Goal: Transaction & Acquisition: Download file/media

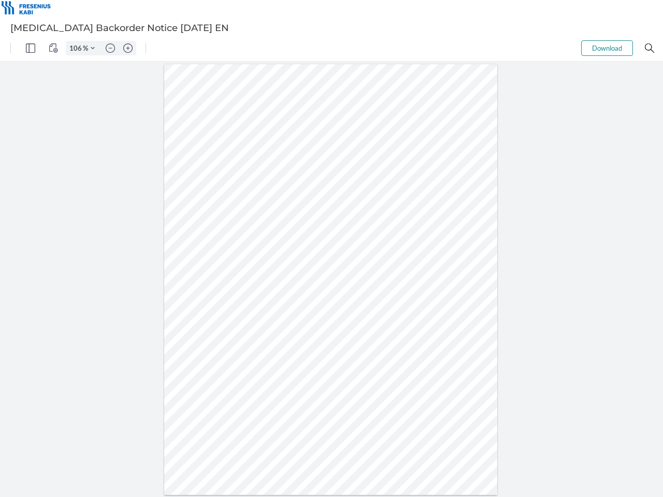
click at [31, 48] on img "Panel" at bounding box center [30, 47] width 9 height 9
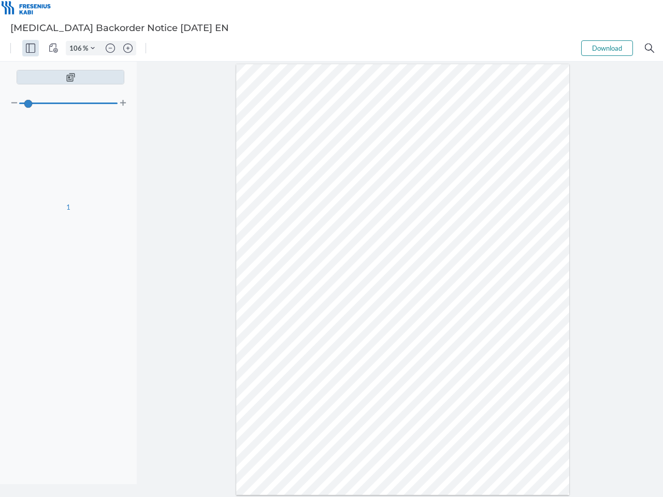
click at [53, 48] on img "View Controls" at bounding box center [53, 47] width 9 height 9
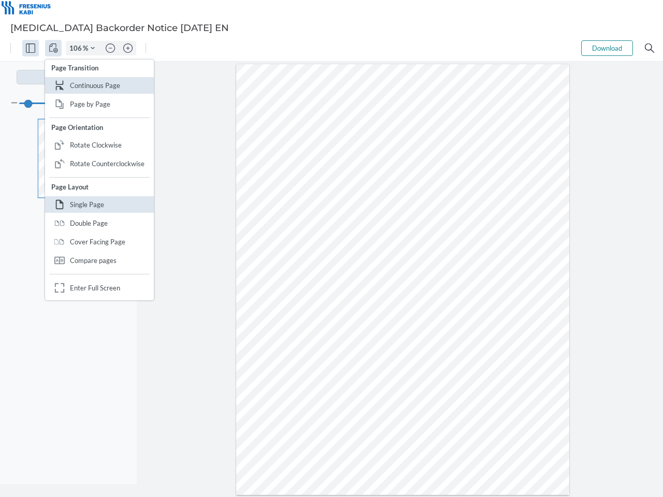
click at [77, 48] on input "106" at bounding box center [74, 47] width 17 height 9
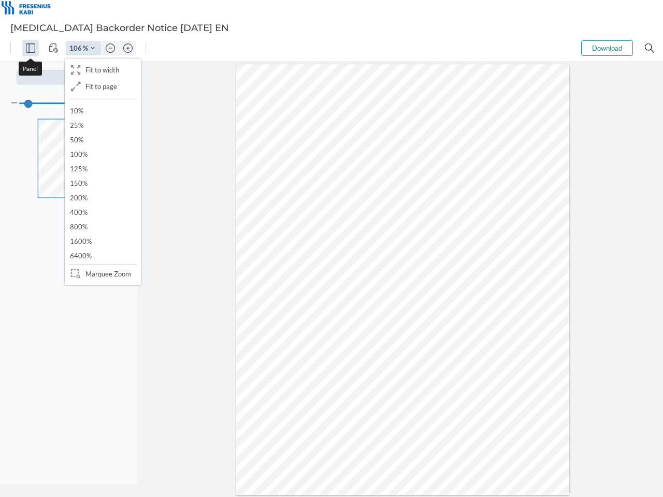
click at [93, 48] on img "Zoom Controls" at bounding box center [93, 48] width 4 height 4
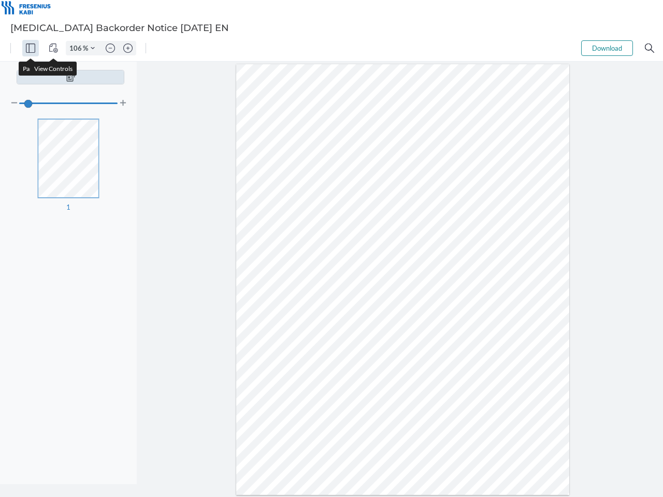
click at [110, 48] on img "Zoom out" at bounding box center [110, 47] width 9 height 9
click at [128, 48] on img "Zoom in" at bounding box center [127, 47] width 9 height 9
type input "106"
click at [607, 48] on button "Download" at bounding box center [607, 48] width 52 height 16
click at [649, 48] on img "Search" at bounding box center [649, 47] width 9 height 9
